Goal: Check status: Check status

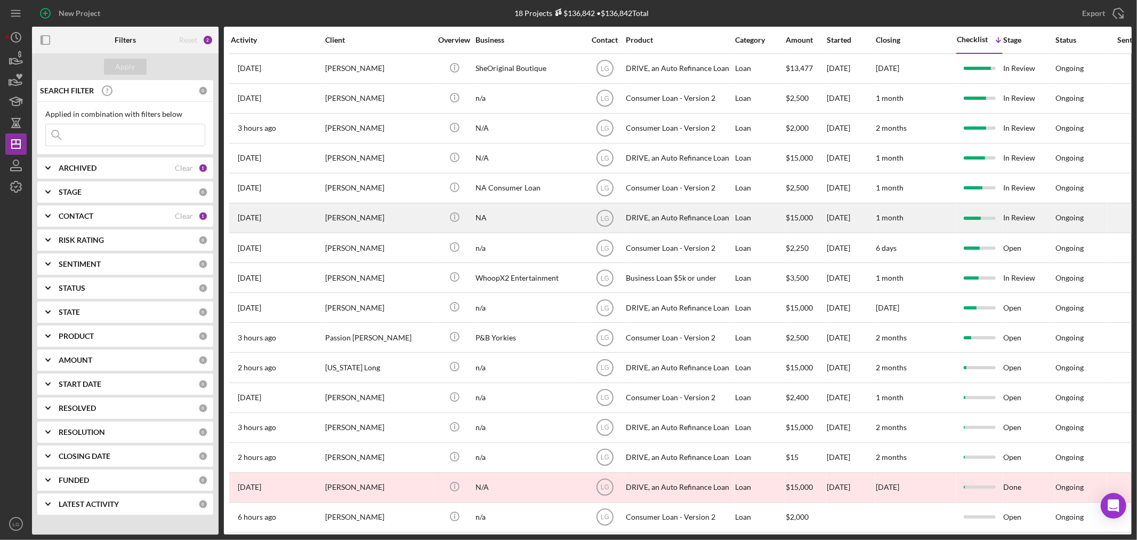
click at [390, 212] on div "[PERSON_NAME]" at bounding box center [378, 218] width 107 height 28
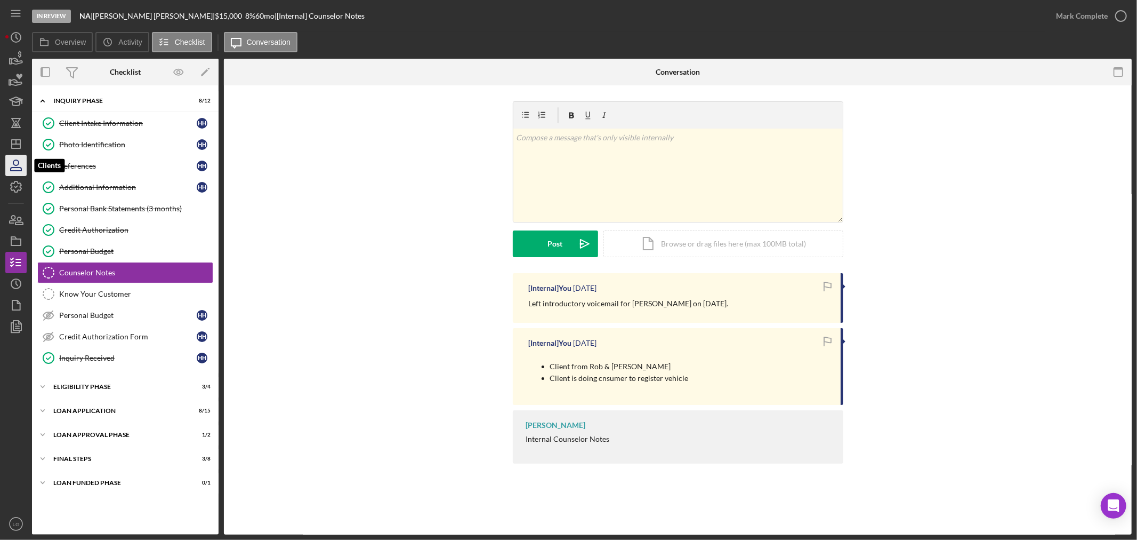
click at [14, 156] on icon "button" at bounding box center [16, 165] width 27 height 27
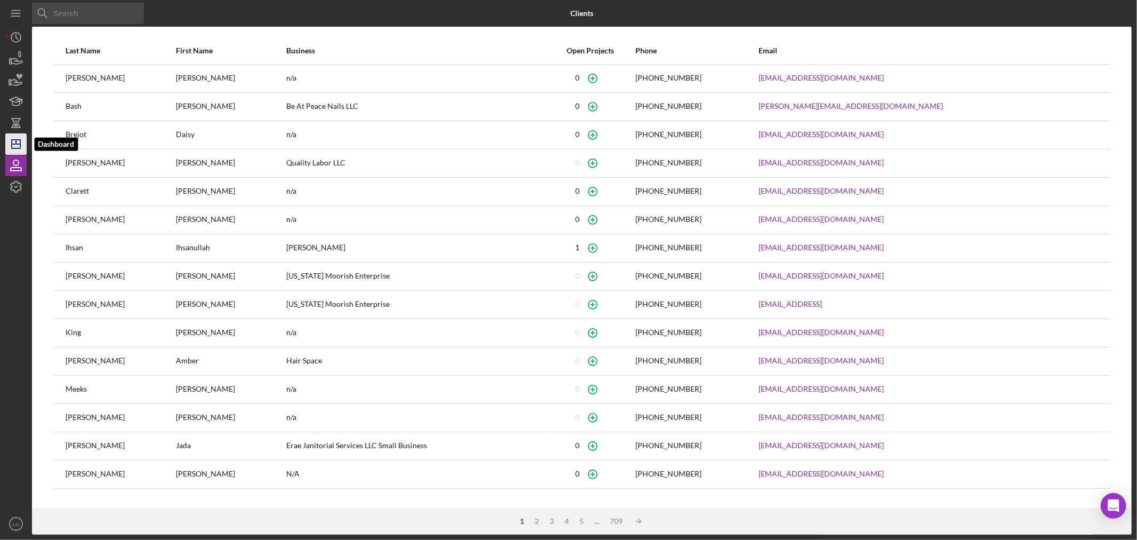
click at [20, 142] on polygon "button" at bounding box center [16, 144] width 9 height 9
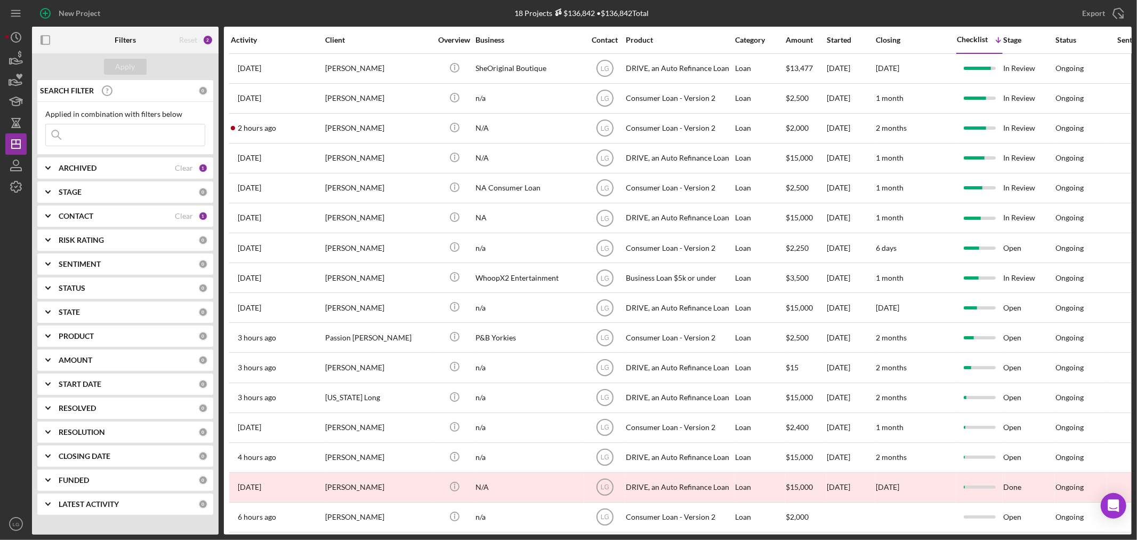
click at [119, 135] on input at bounding box center [125, 134] width 159 height 21
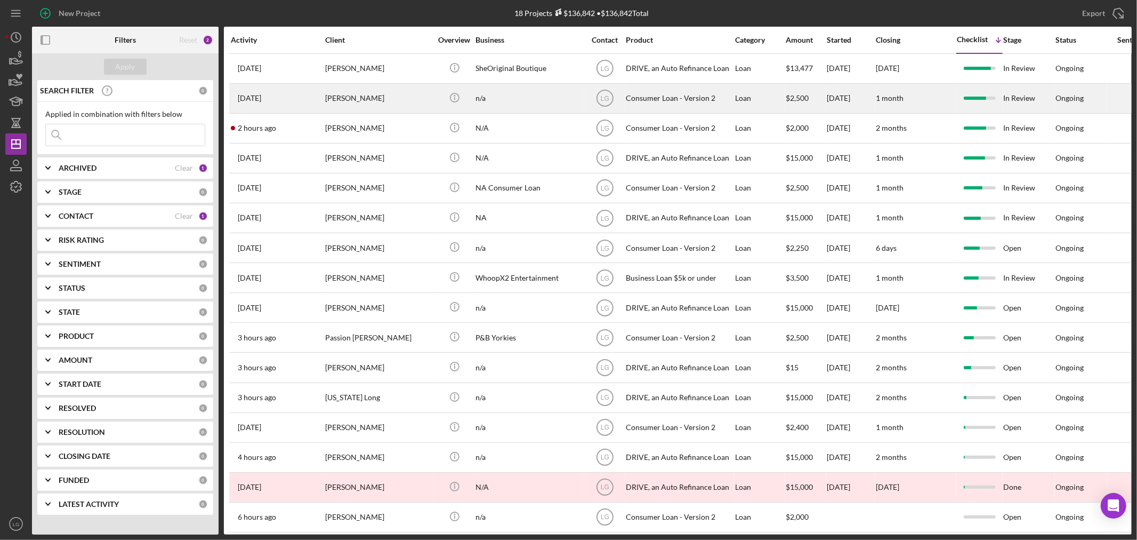
click at [372, 103] on div "[PERSON_NAME]" at bounding box center [378, 98] width 107 height 28
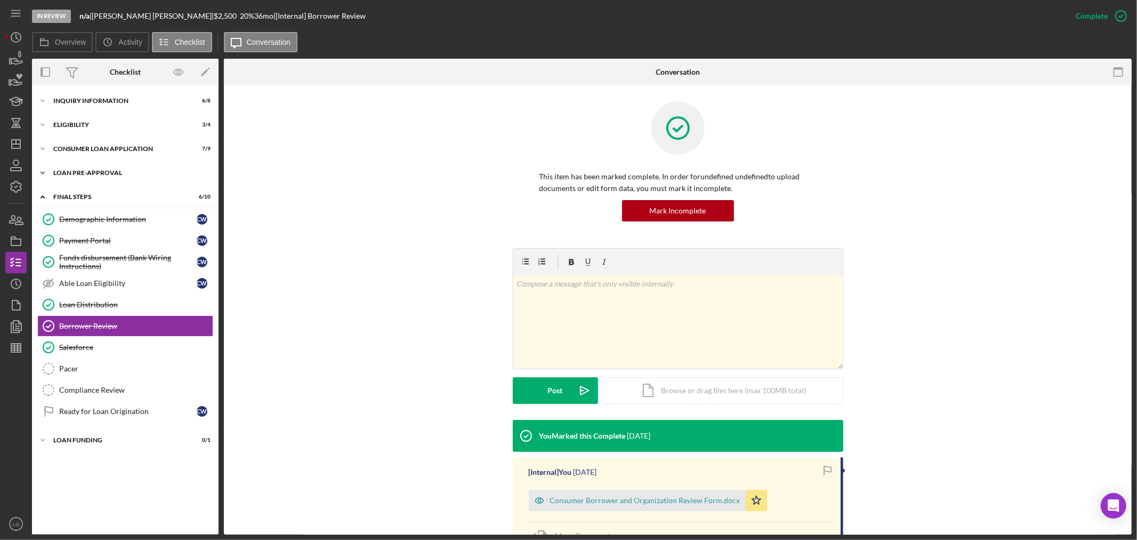
click at [131, 165] on div "Icon/Expander Loan Pre-Approval 2 / 2" at bounding box center [125, 172] width 187 height 21
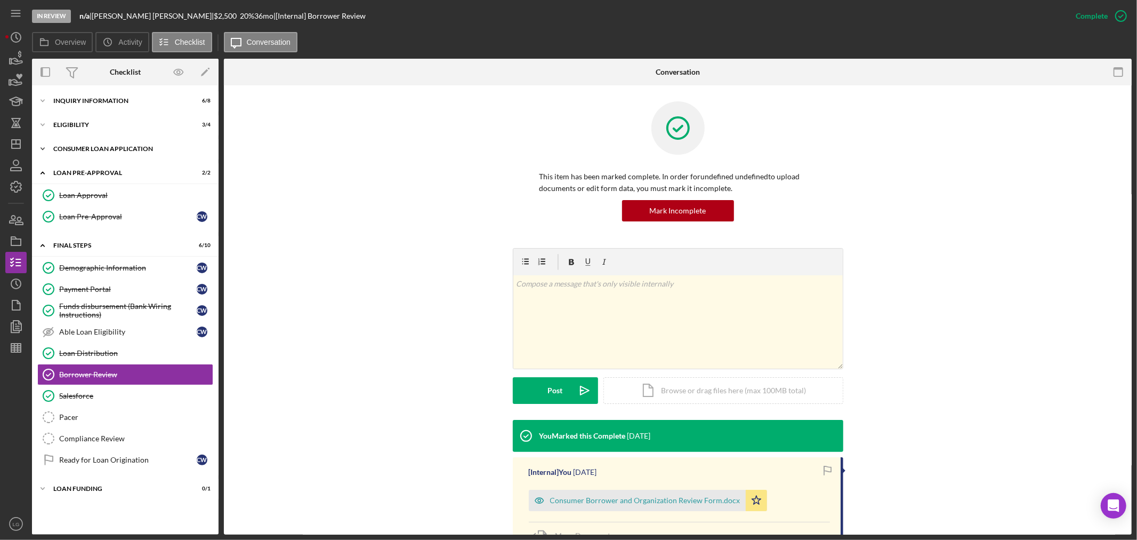
click at [134, 157] on div "Icon/Expander Consumer Loan Application 7 / 9" at bounding box center [125, 148] width 187 height 21
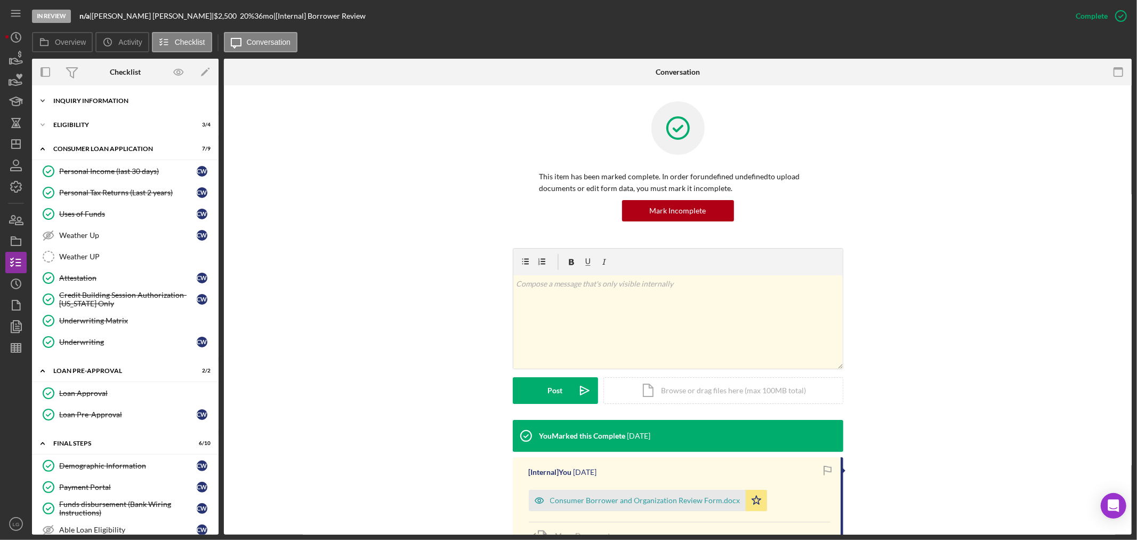
click at [142, 105] on div "Icon/Expander Inquiry Information 6 / 8" at bounding box center [125, 100] width 187 height 21
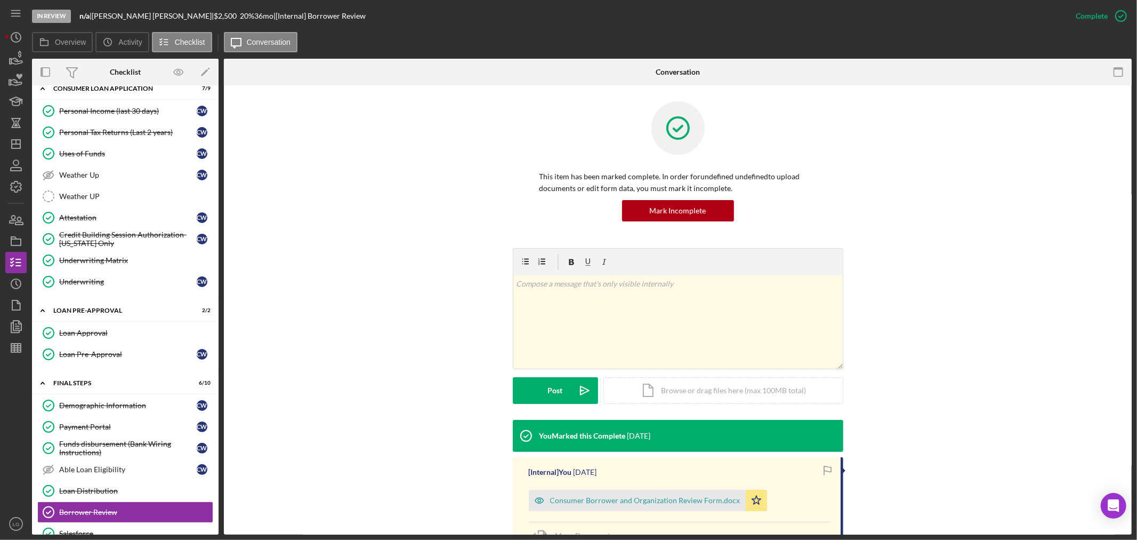
scroll to position [348, 0]
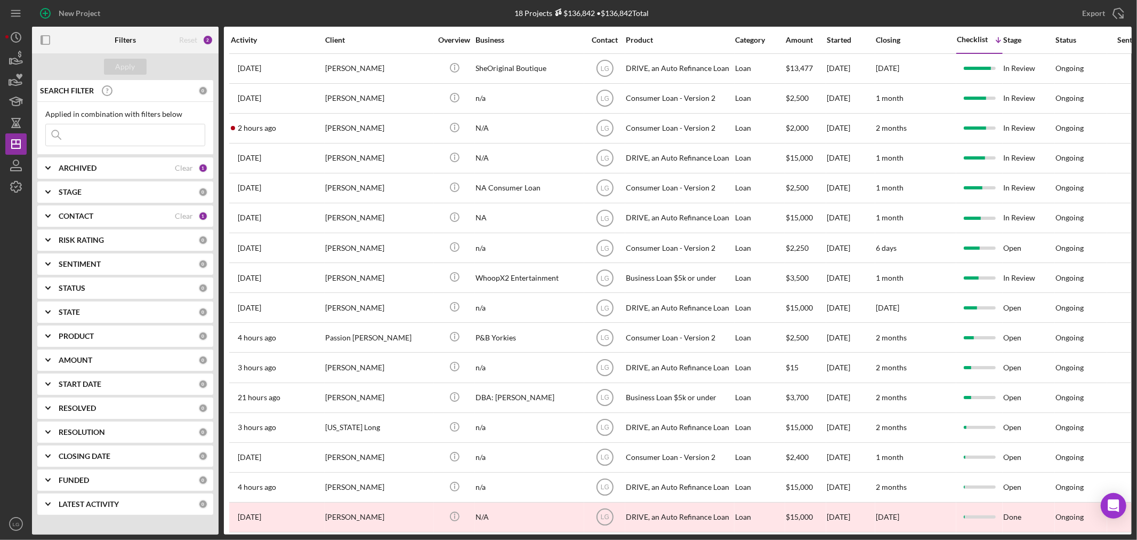
click at [111, 134] on input at bounding box center [125, 134] width 159 height 21
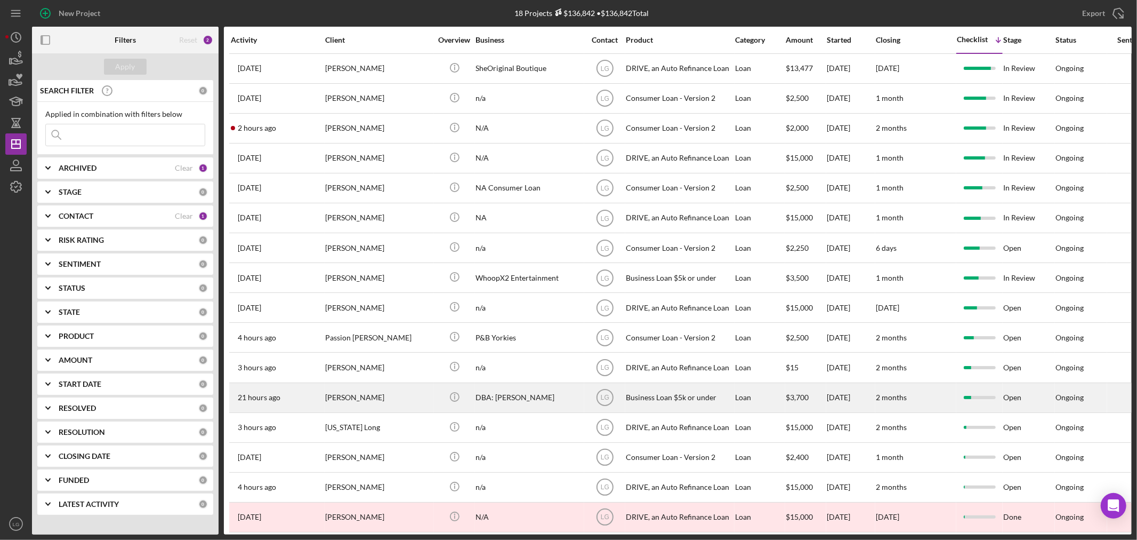
click at [675, 402] on div "Business Loan $5k or under" at bounding box center [679, 397] width 107 height 28
